Goal: Task Accomplishment & Management: Use online tool/utility

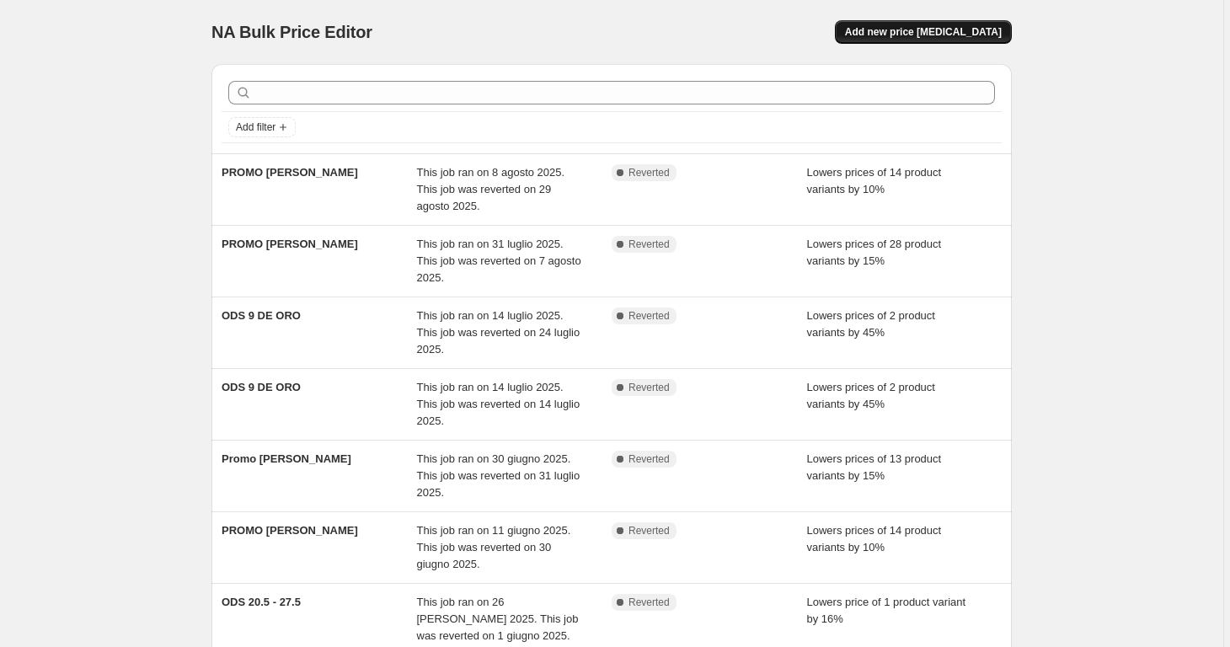
click at [991, 27] on span "Add new price [MEDICAL_DATA]" at bounding box center [923, 31] width 157 height 13
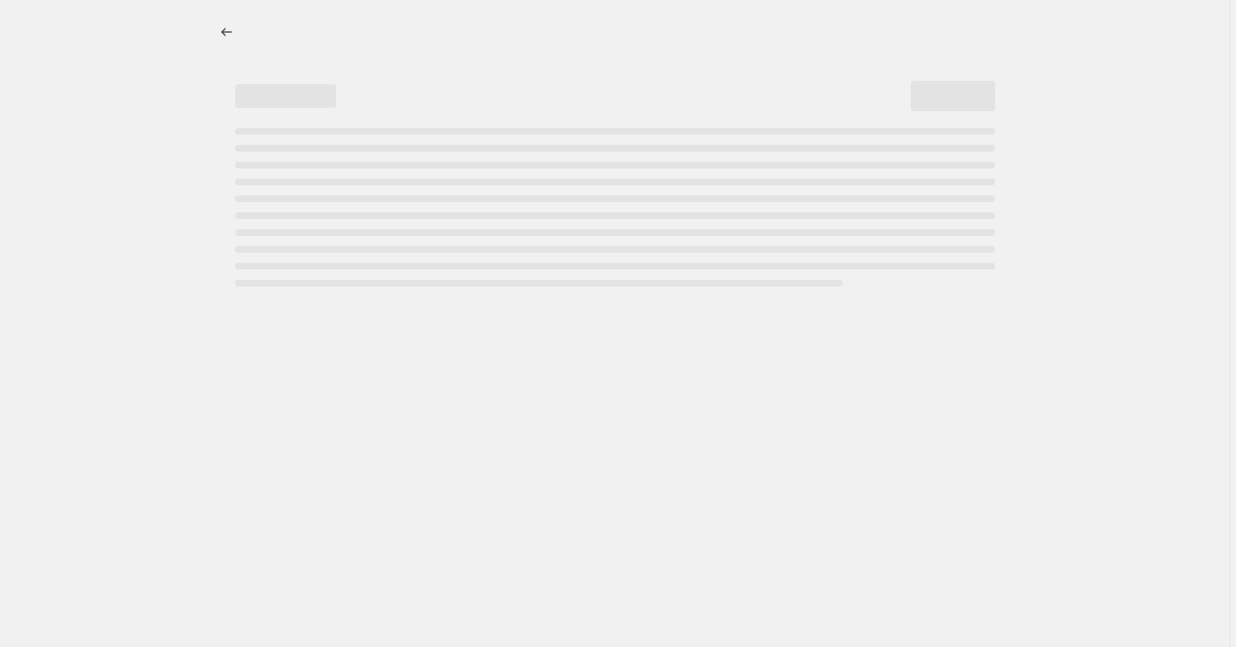
select select "percentage"
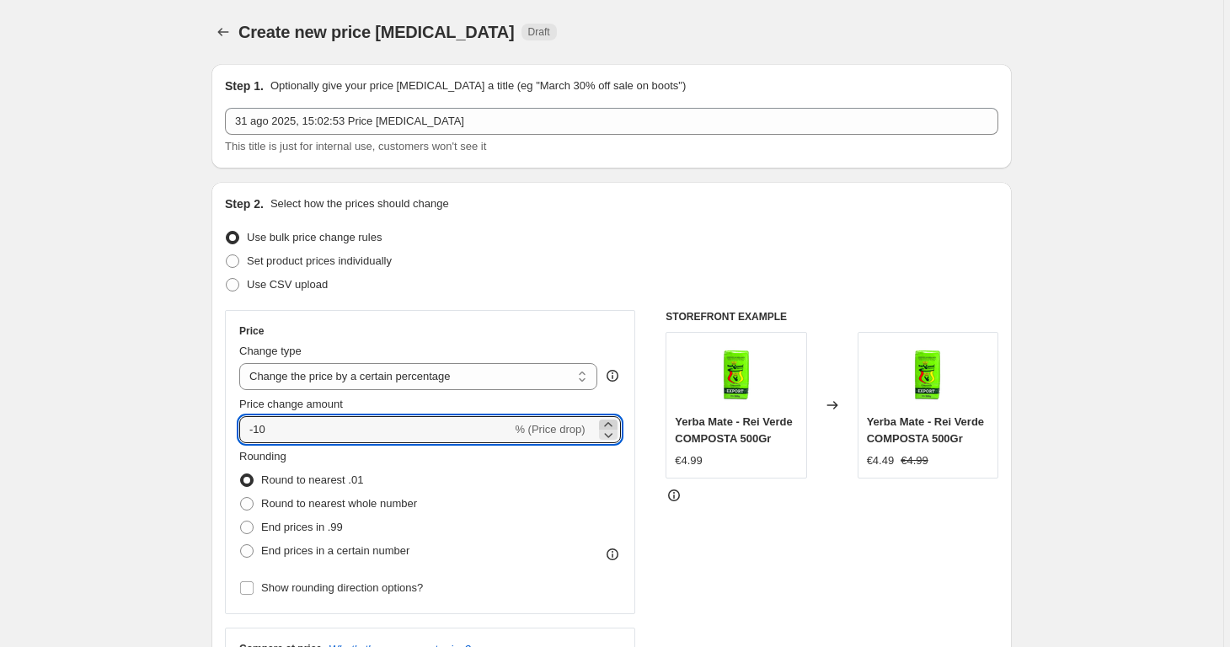
click at [615, 420] on icon at bounding box center [608, 424] width 17 height 17
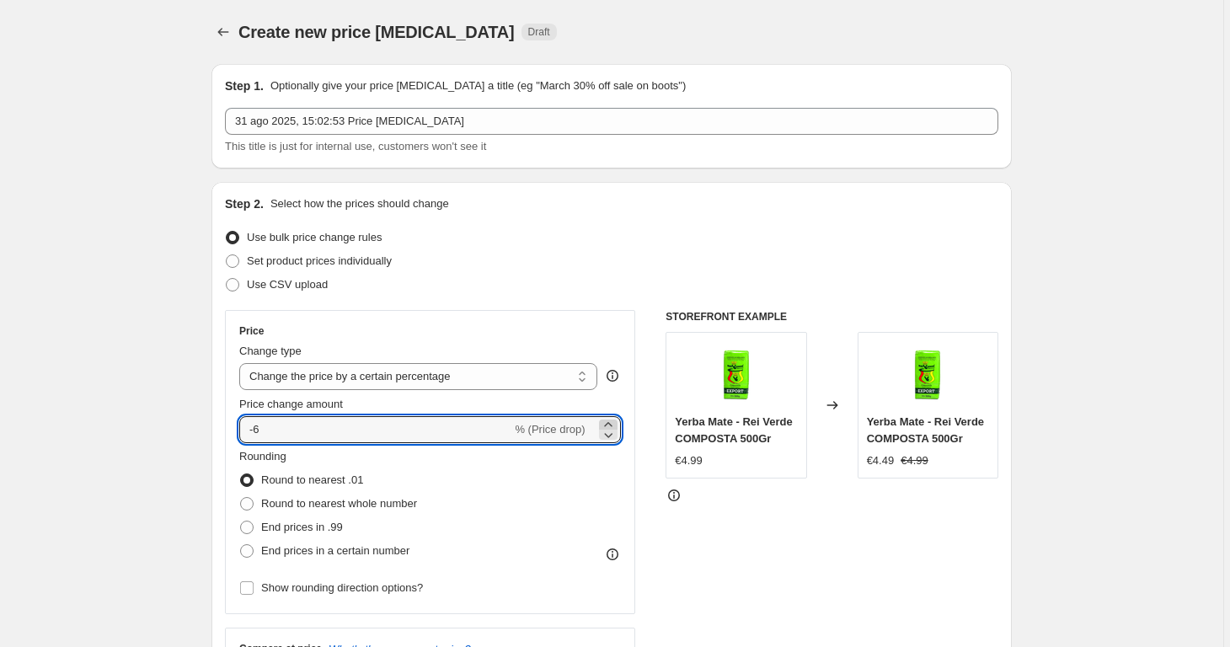
type input "-5"
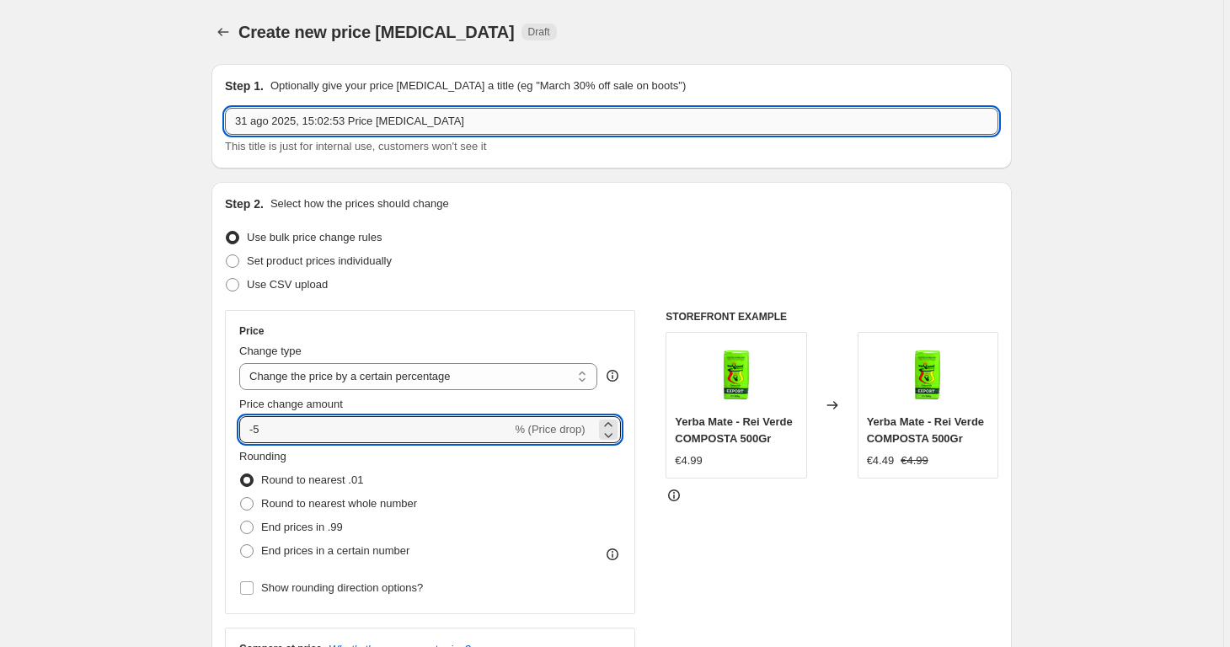
click at [425, 133] on input "31 ago 2025, 15:02:53 Price [MEDICAL_DATA]" at bounding box center [612, 121] width 774 height 27
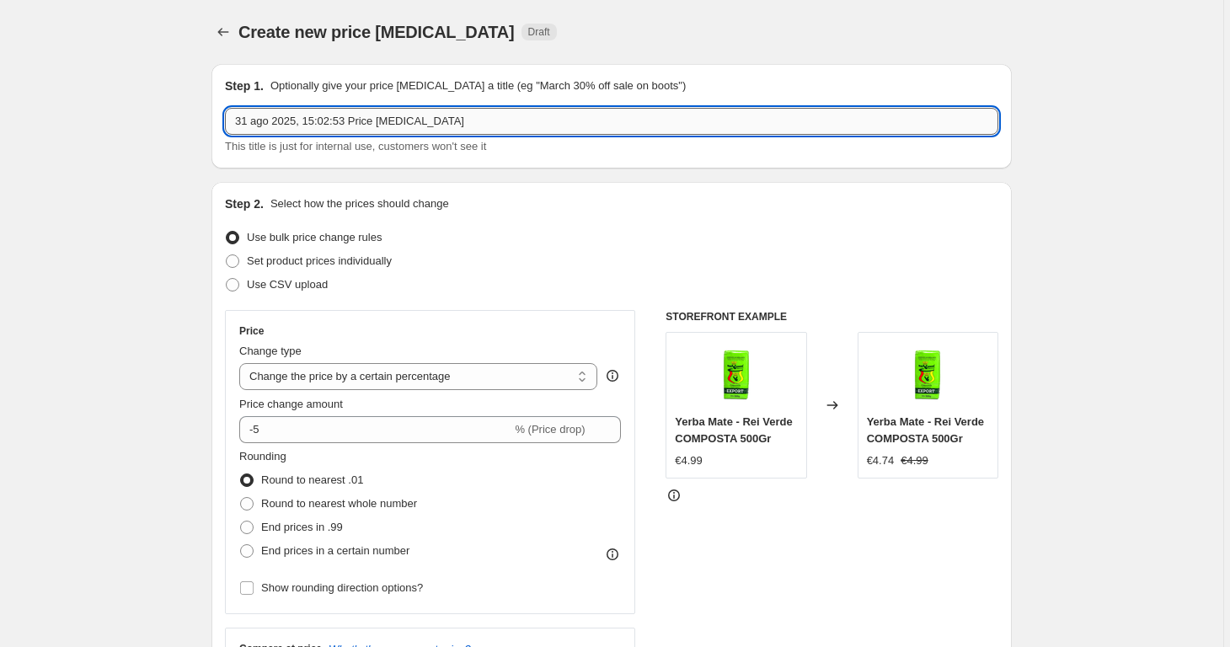
click at [425, 133] on input "31 ago 2025, 15:02:53 Price [MEDICAL_DATA]" at bounding box center [612, 121] width 774 height 27
type input "PROMO [PERSON_NAME]"
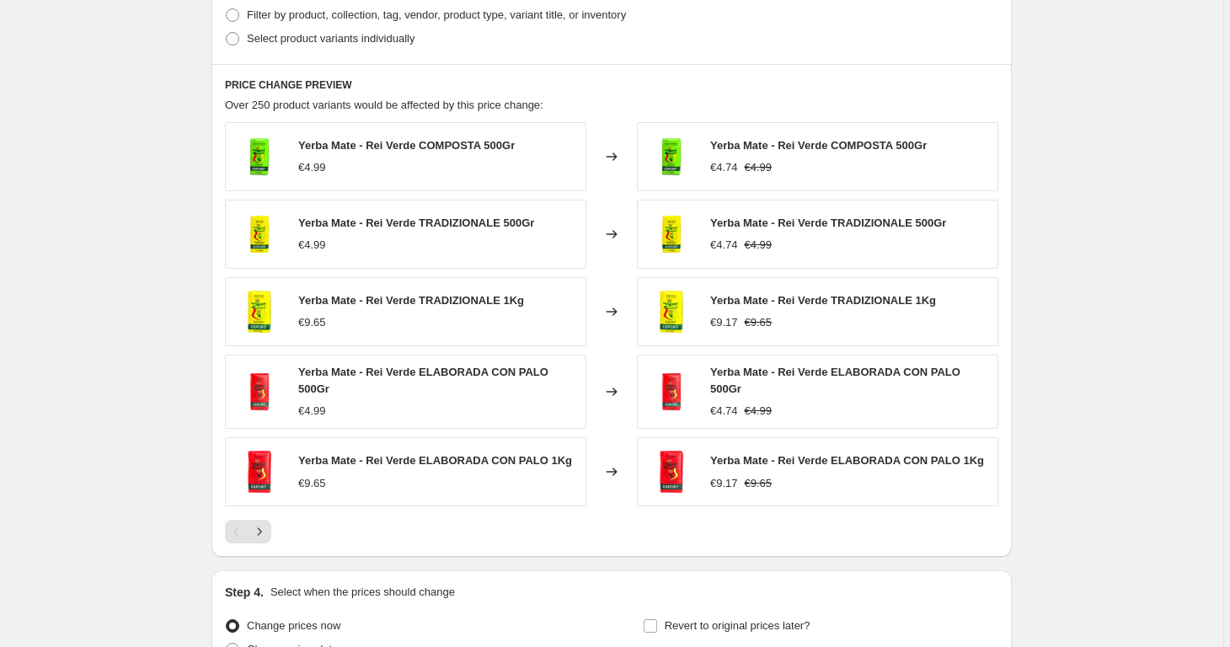
scroll to position [1038, 0]
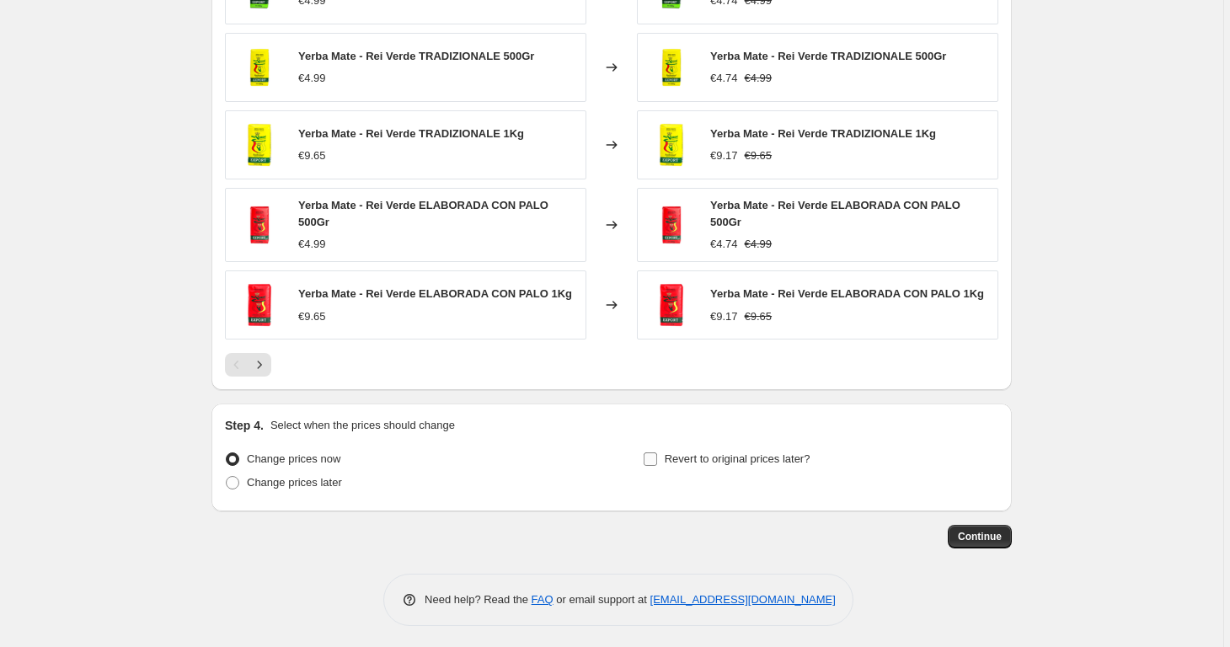
click at [695, 461] on span "Revert to original prices later?" at bounding box center [738, 459] width 146 height 13
click at [657, 461] on input "Revert to original prices later?" at bounding box center [650, 459] width 13 height 13
checkbox input "true"
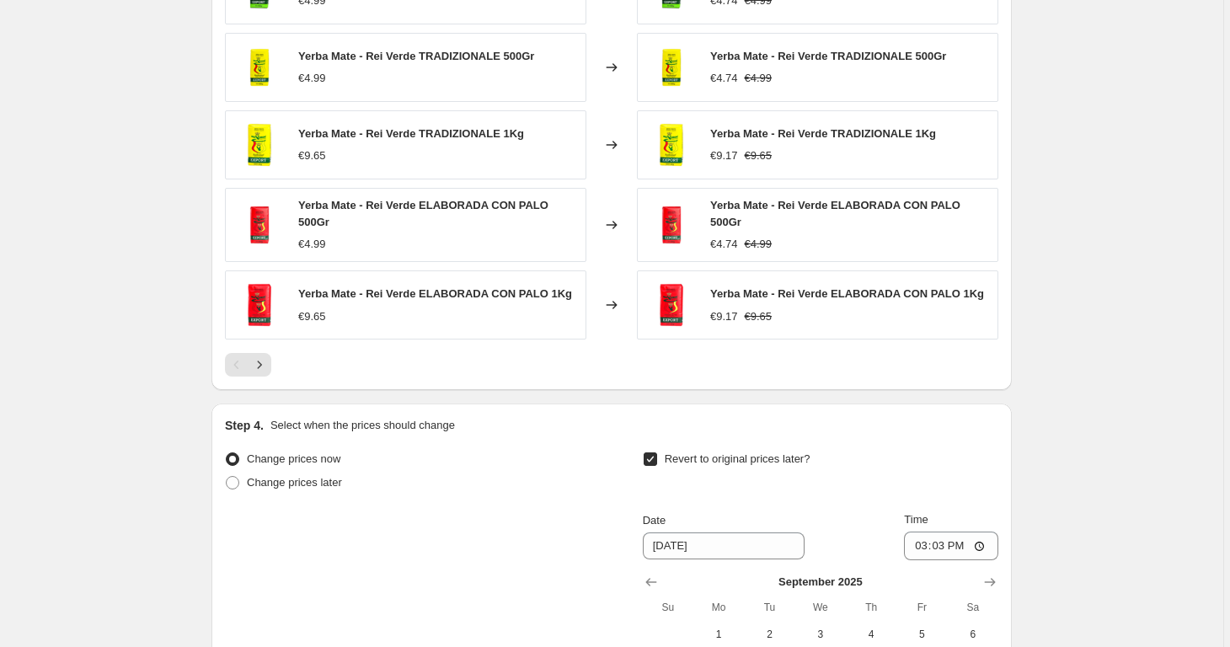
scroll to position [1251, 0]
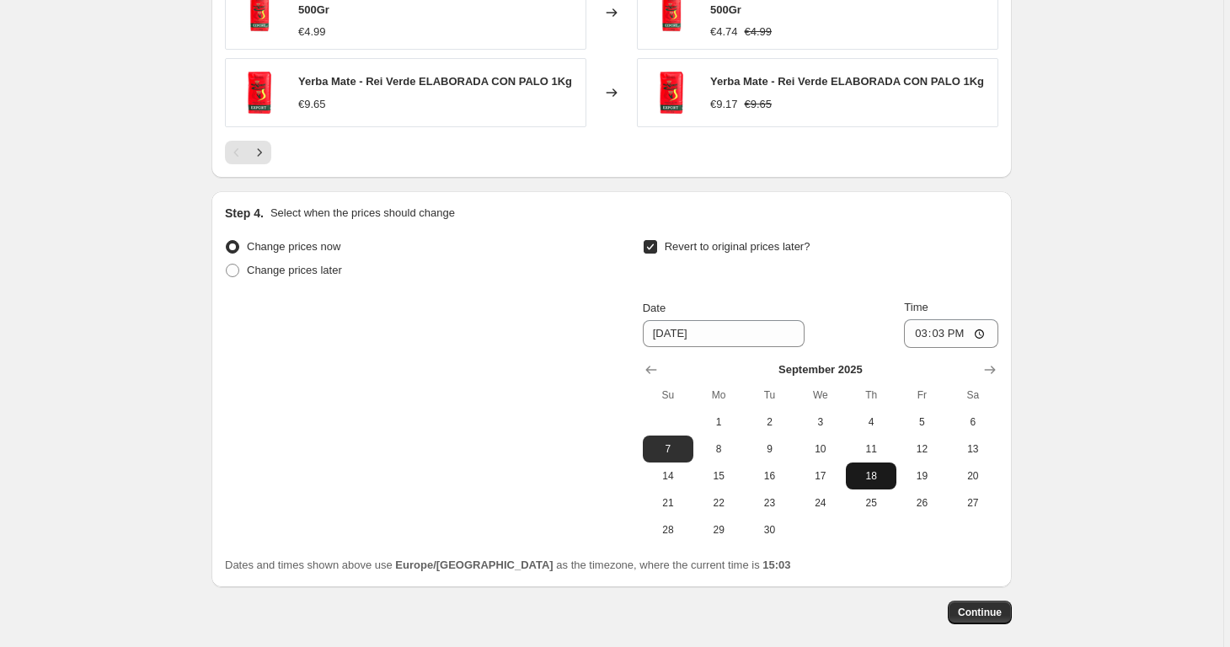
click at [868, 479] on button "18" at bounding box center [871, 476] width 51 height 27
type input "[DATE]"
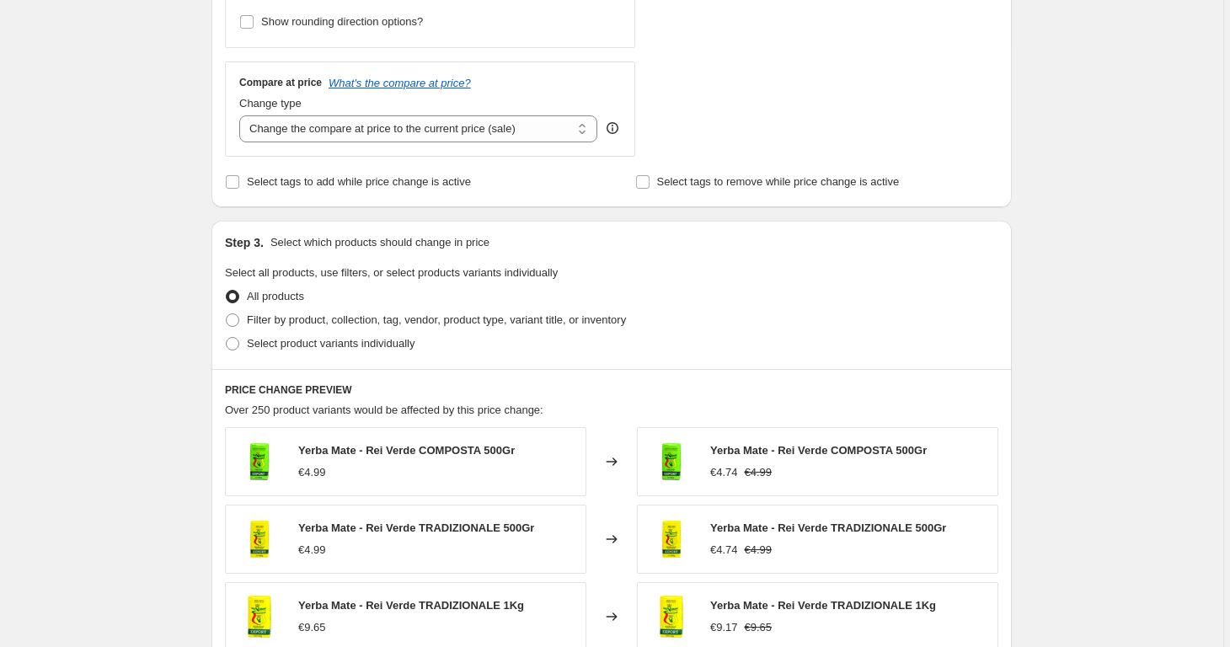
scroll to position [549, 0]
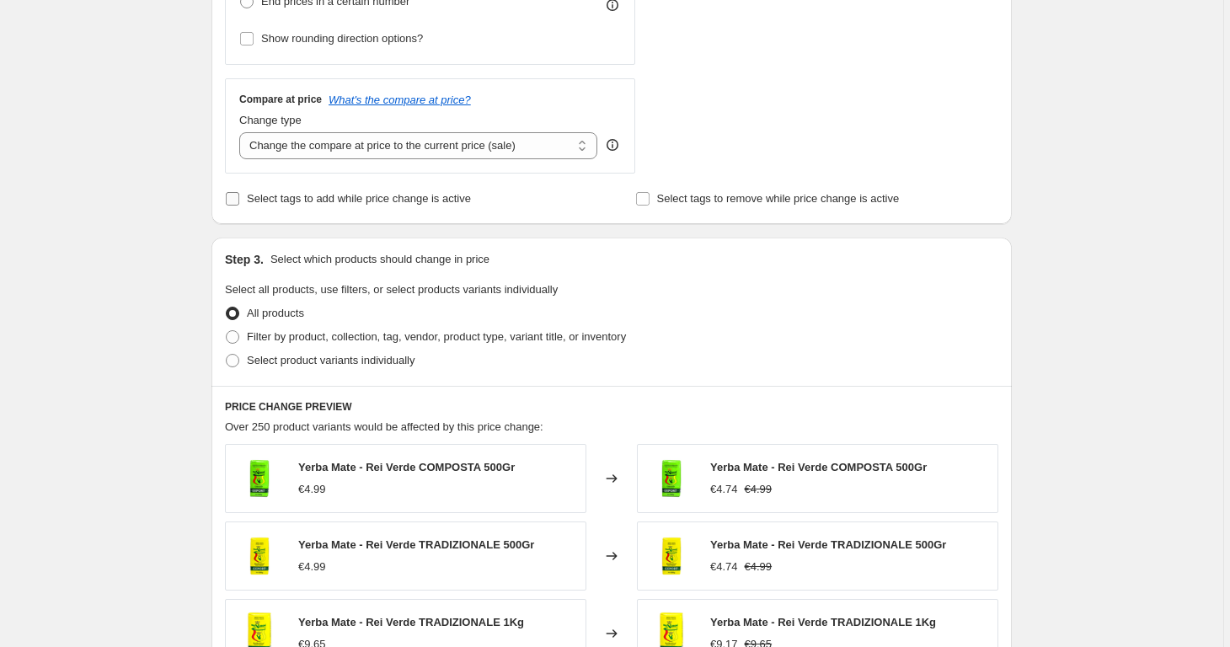
click at [362, 201] on span "Select tags to add while price change is active" at bounding box center [359, 198] width 224 height 13
click at [239, 201] on input "Select tags to add while price change is active" at bounding box center [232, 198] width 13 height 13
checkbox input "true"
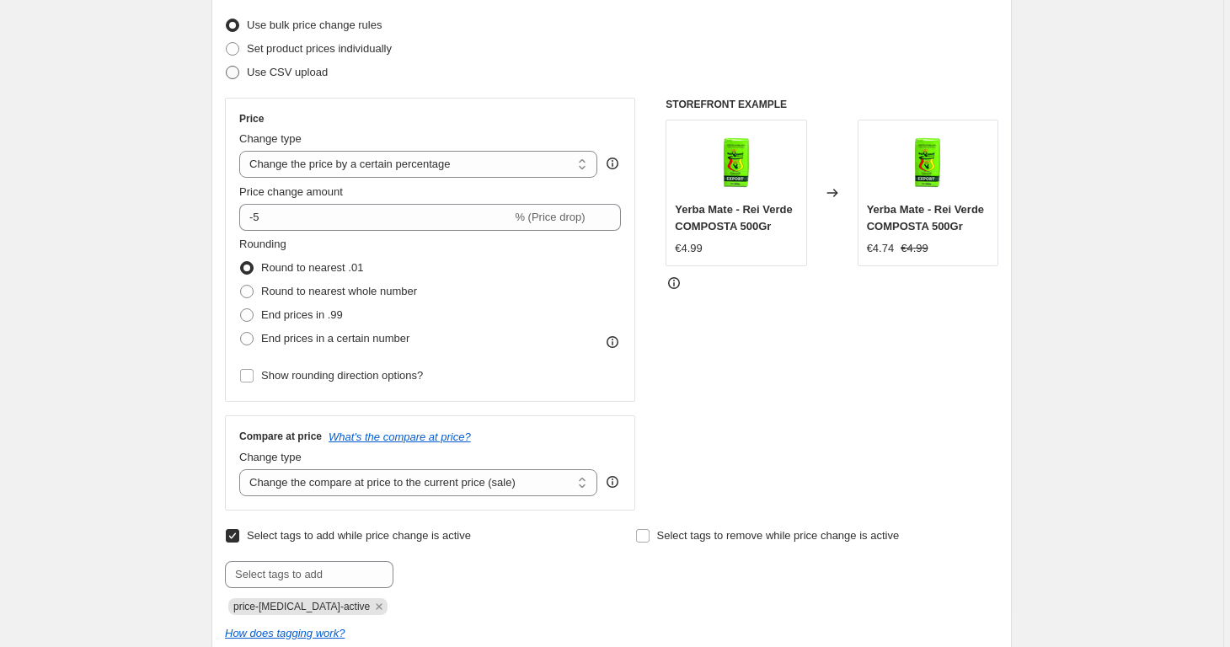
scroll to position [108, 0]
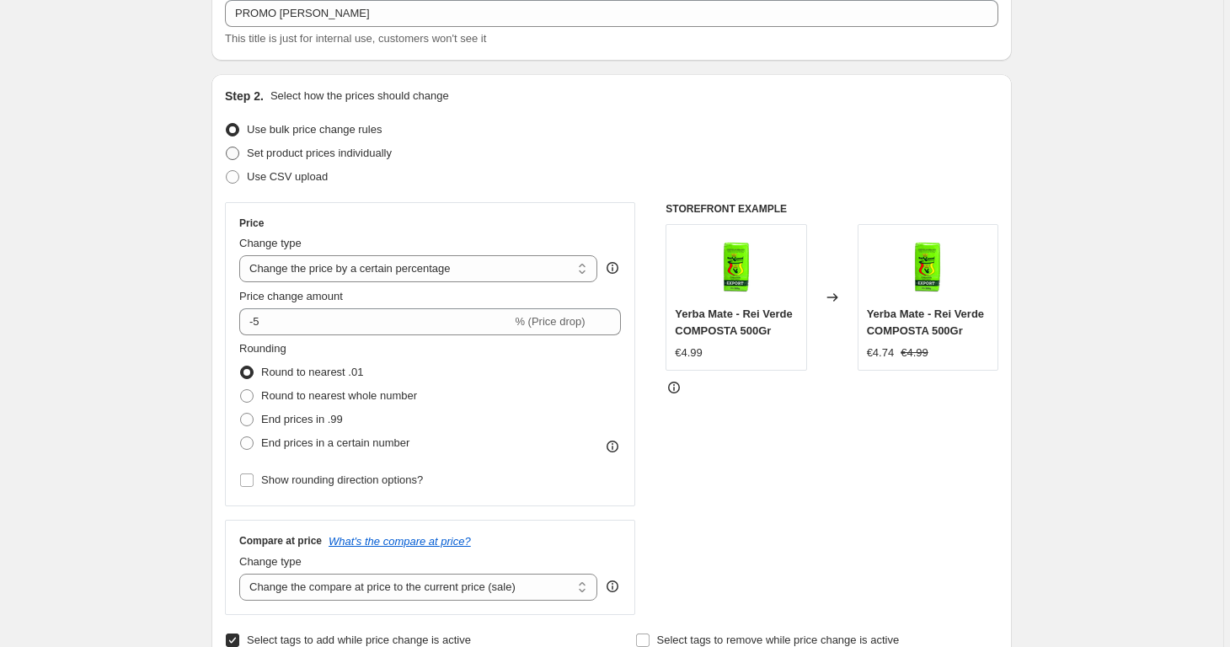
click at [383, 157] on span "Set product prices individually" at bounding box center [319, 153] width 145 height 13
click at [227, 147] on input "Set product prices individually" at bounding box center [226, 147] width 1 height 1
radio input "true"
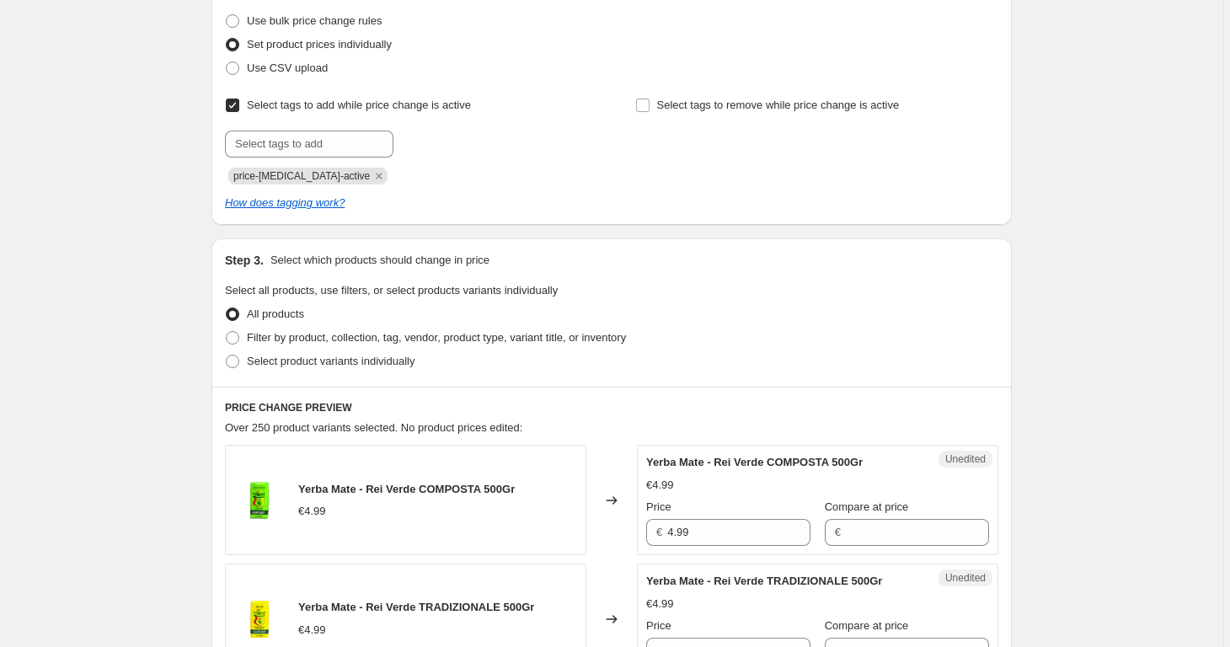
scroll to position [165, 0]
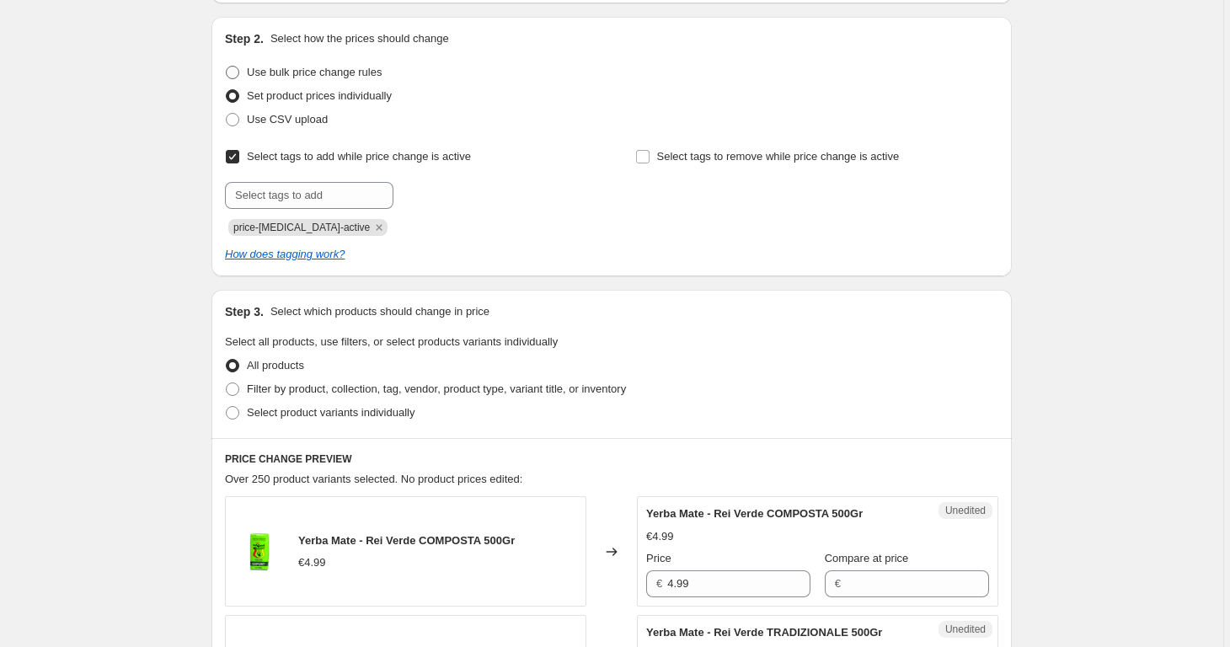
click at [303, 76] on span "Use bulk price change rules" at bounding box center [314, 72] width 135 height 13
click at [227, 67] on input "Use bulk price change rules" at bounding box center [226, 66] width 1 height 1
radio input "true"
select select "percentage"
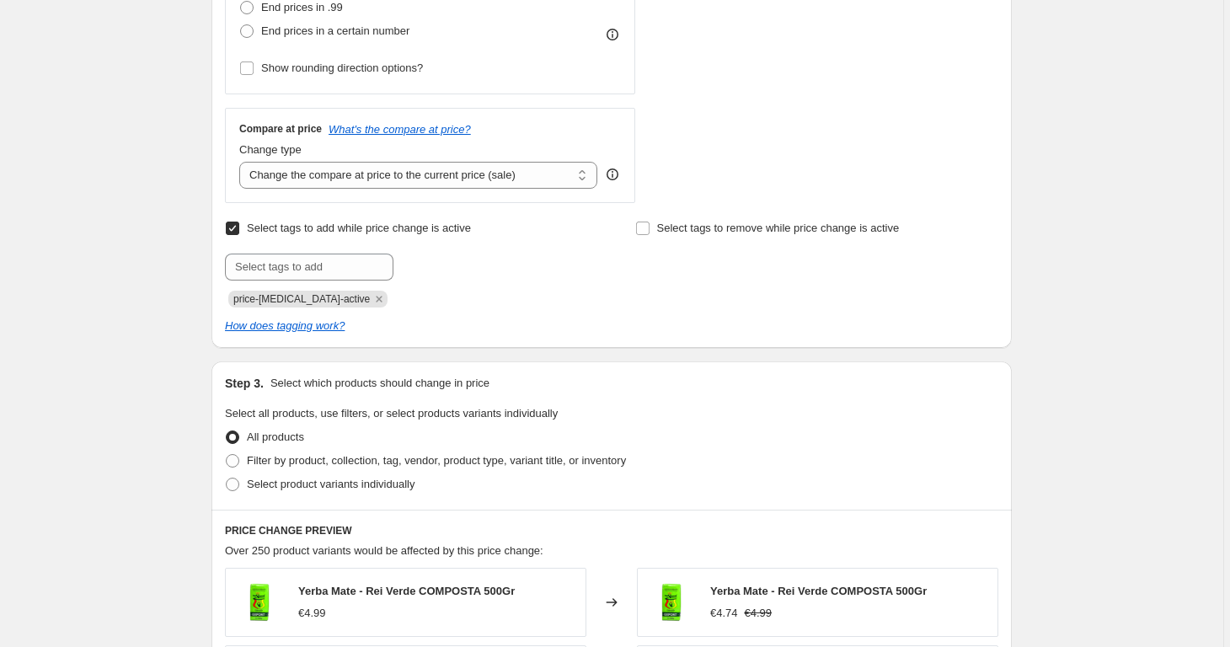
scroll to position [760, 0]
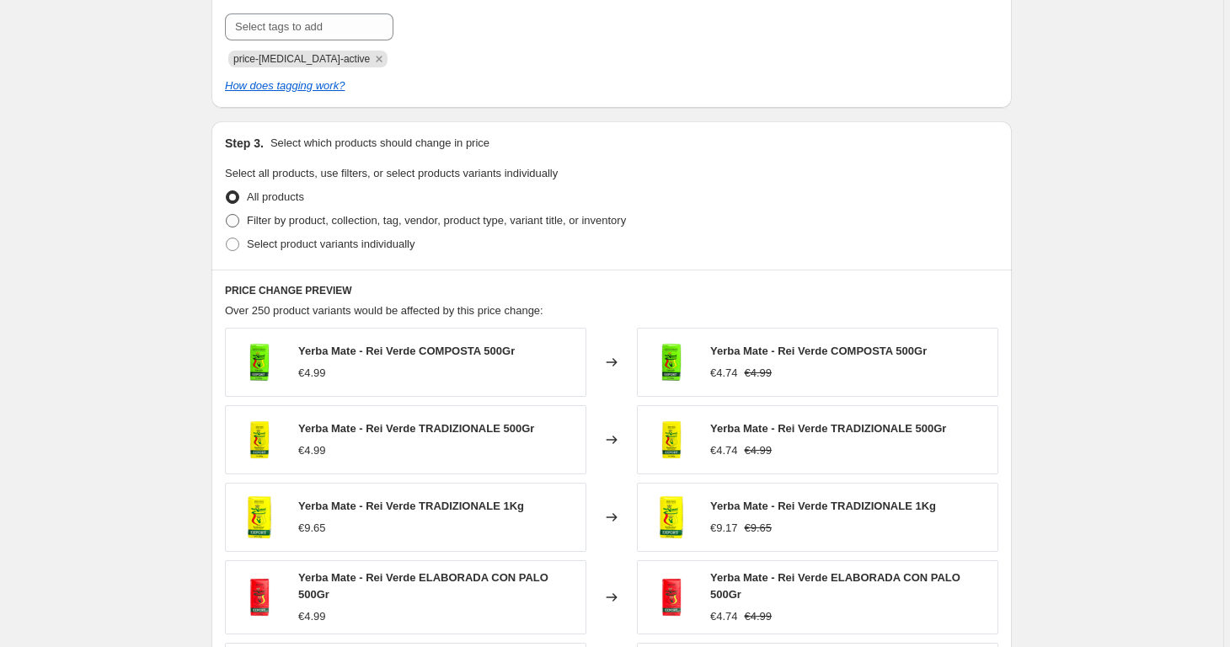
click at [417, 224] on span "Filter by product, collection, tag, vendor, product type, variant title, or inv…" at bounding box center [436, 220] width 379 height 13
click at [227, 215] on input "Filter by product, collection, tag, vendor, product type, variant title, or inv…" at bounding box center [226, 214] width 1 height 1
radio input "true"
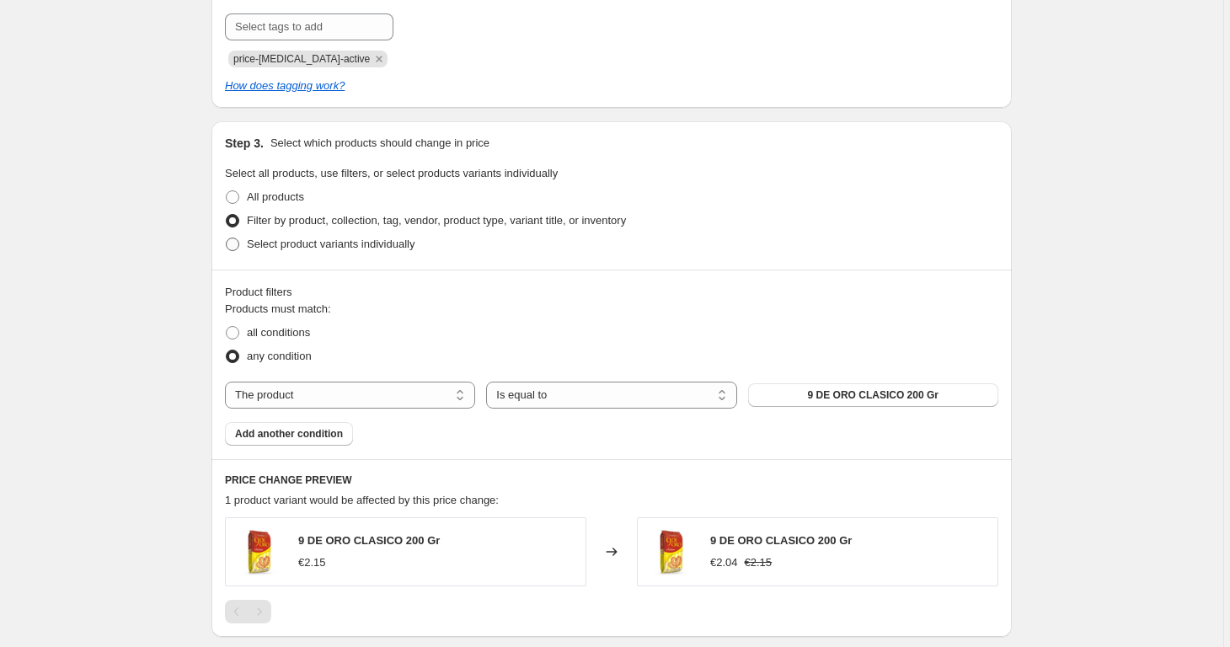
scroll to position [833, 0]
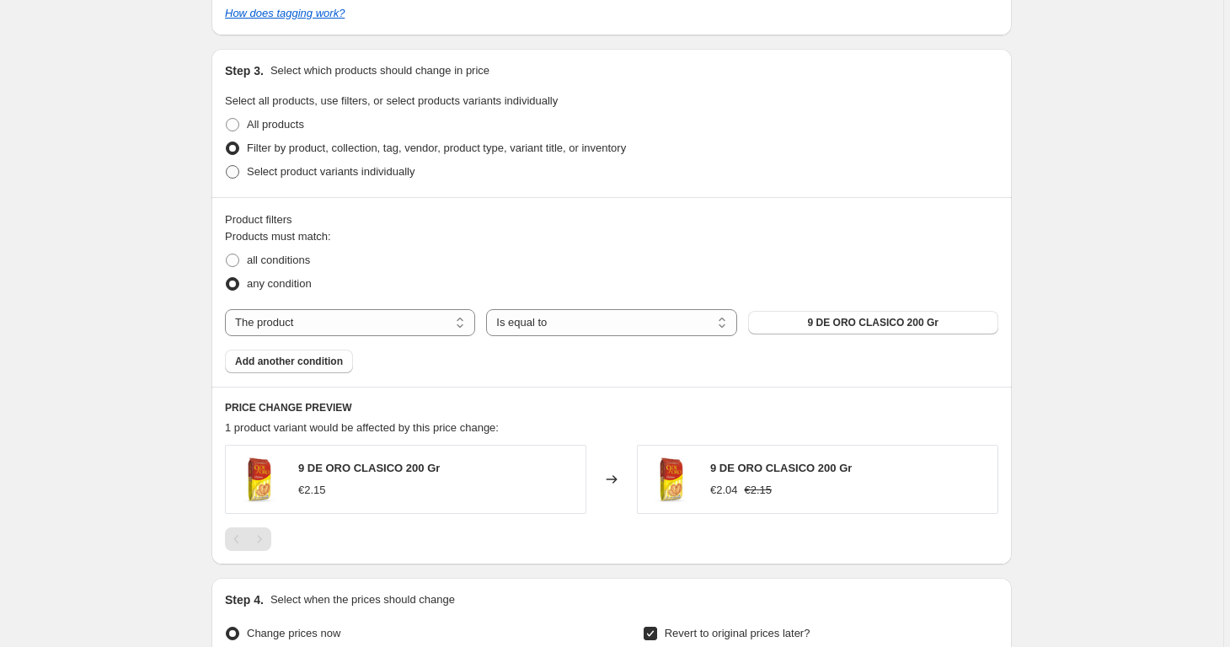
click at [415, 165] on span "Select product variants individually" at bounding box center [331, 171] width 168 height 13
click at [227, 165] on input "Select product variants individually" at bounding box center [226, 165] width 1 height 1
radio input "true"
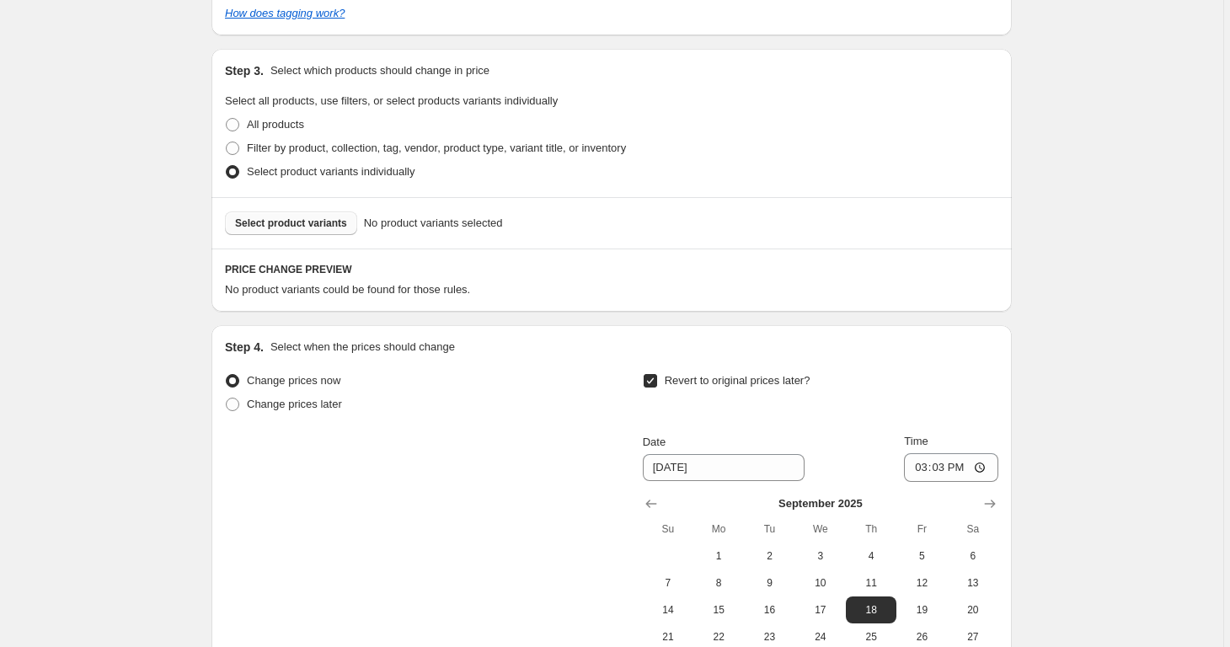
click at [343, 230] on button "Select product variants" at bounding box center [291, 224] width 132 height 24
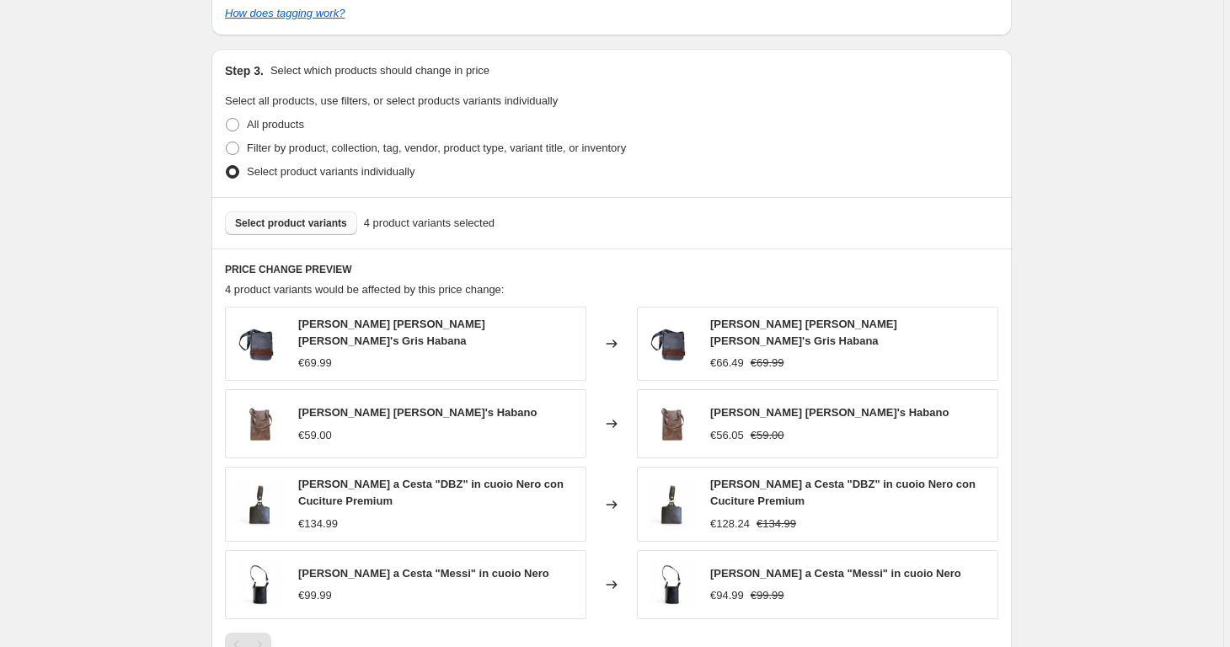
click at [329, 230] on button "Select product variants" at bounding box center [291, 224] width 132 height 24
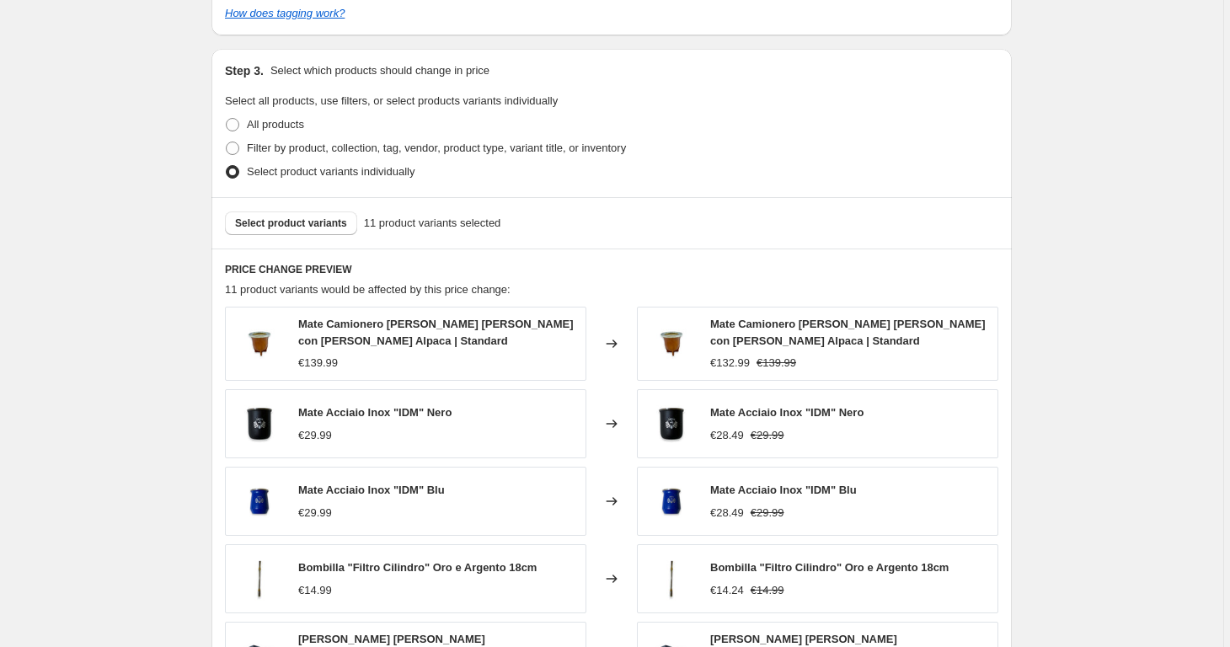
scroll to position [1471, 0]
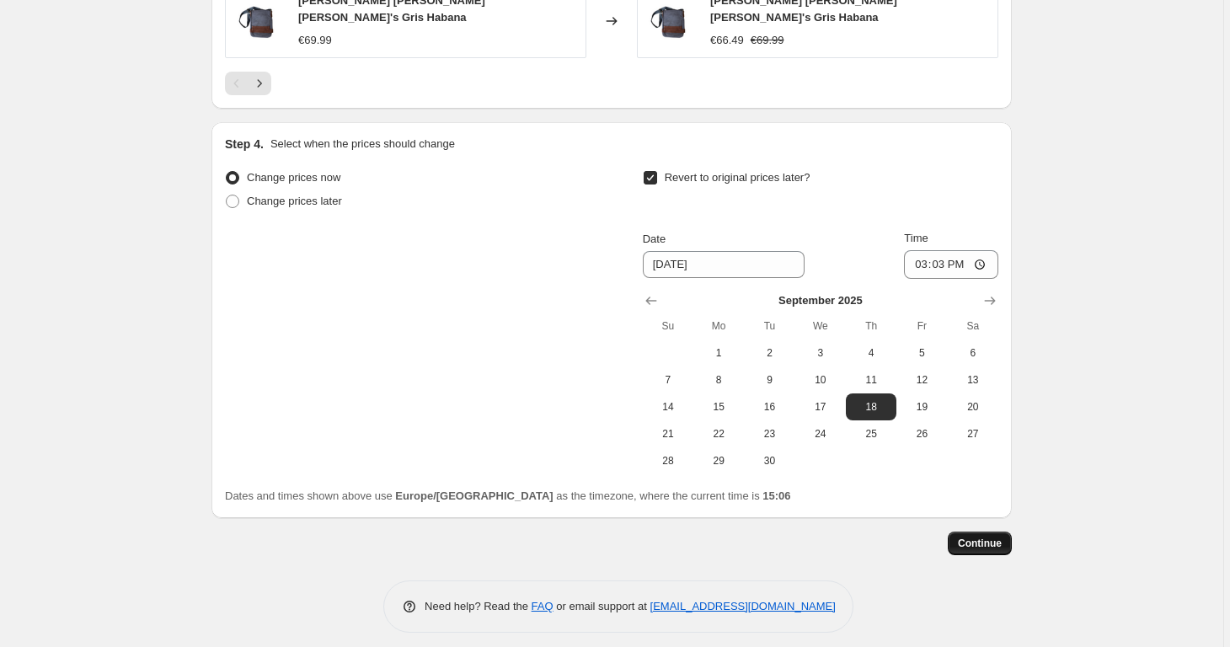
click at [965, 537] on span "Continue" at bounding box center [980, 543] width 44 height 13
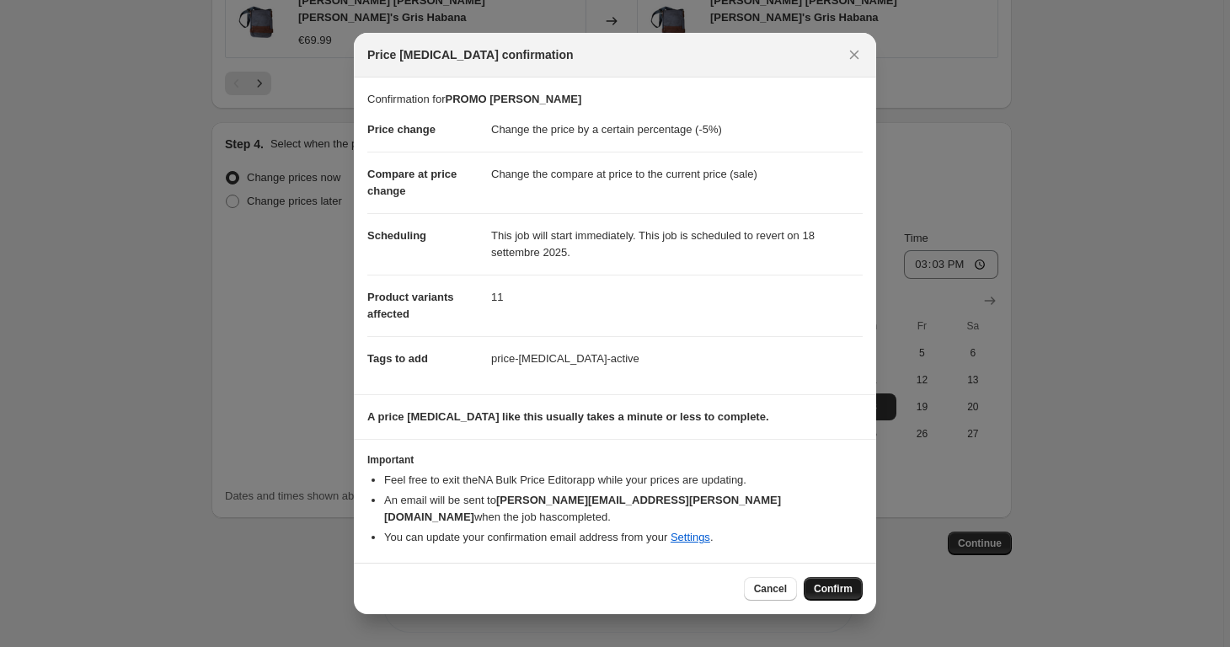
click at [843, 595] on button "Confirm" at bounding box center [833, 589] width 59 height 24
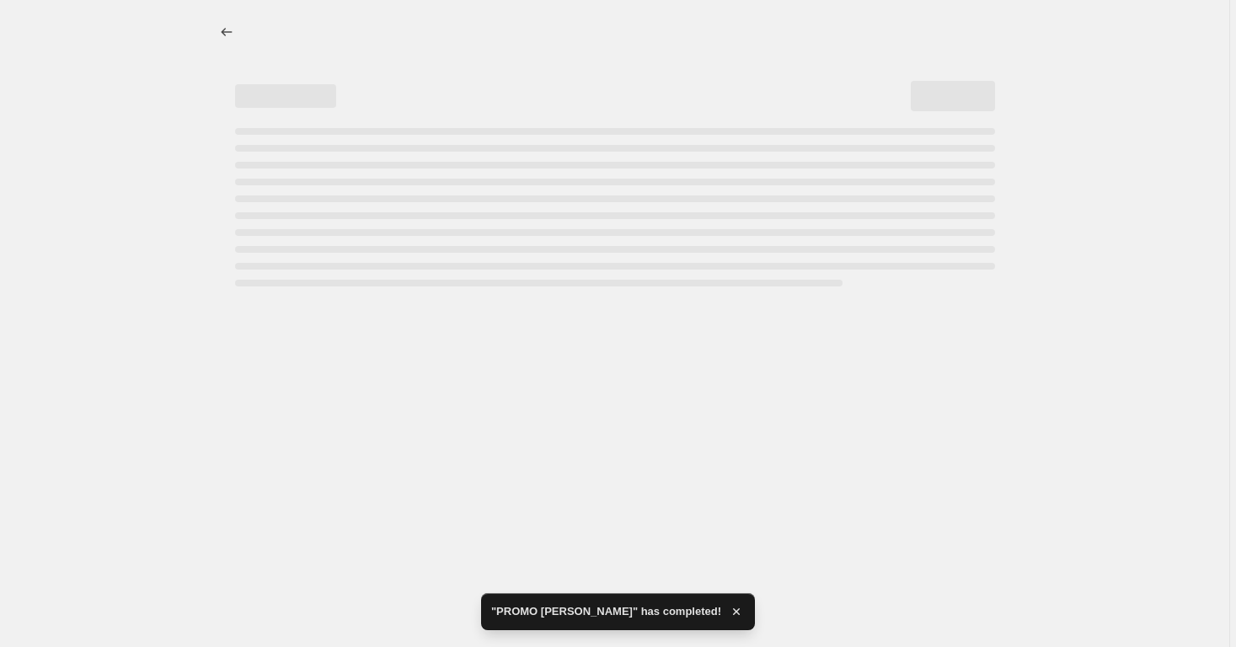
select select "percentage"
